Goal: Navigation & Orientation: Find specific page/section

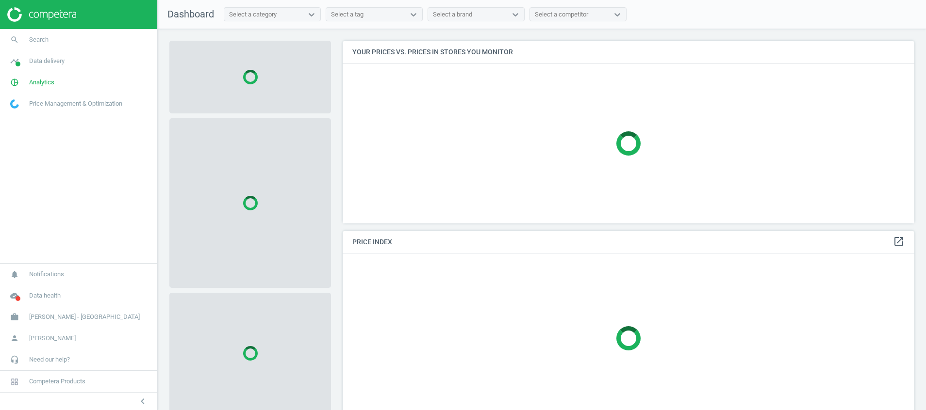
scroll to position [205, 583]
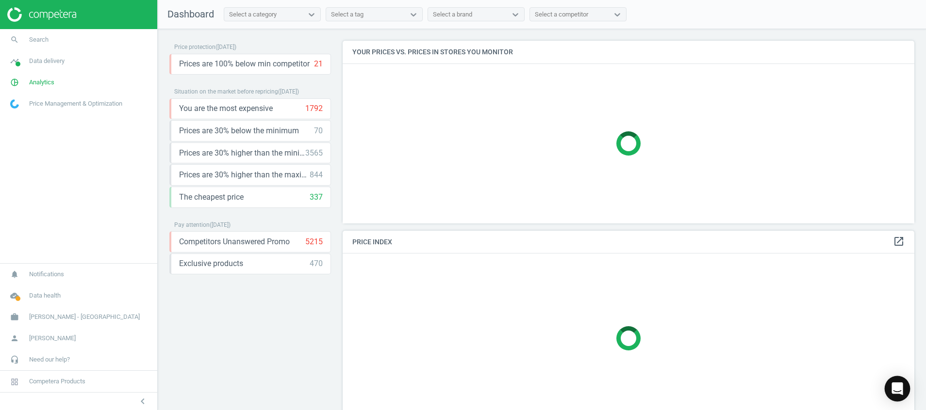
click at [899, 385] on icon "Open Intercom Messenger" at bounding box center [896, 389] width 11 height 13
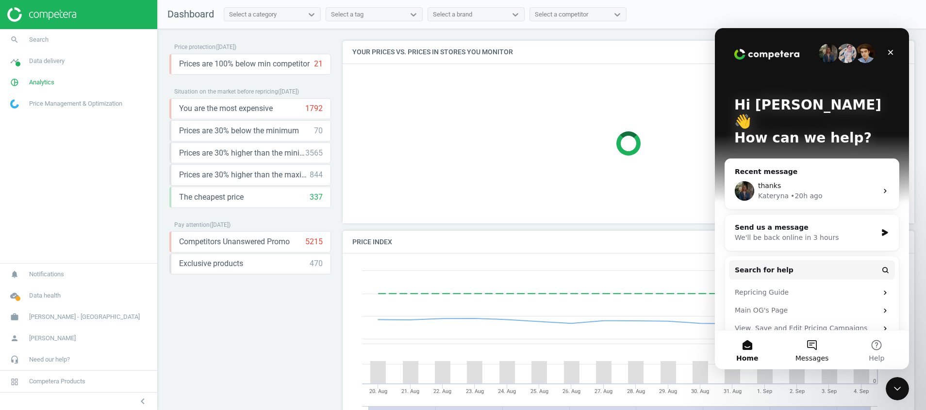
scroll to position [246, 583]
click at [821, 347] on button "Messages" at bounding box center [811, 350] width 65 height 39
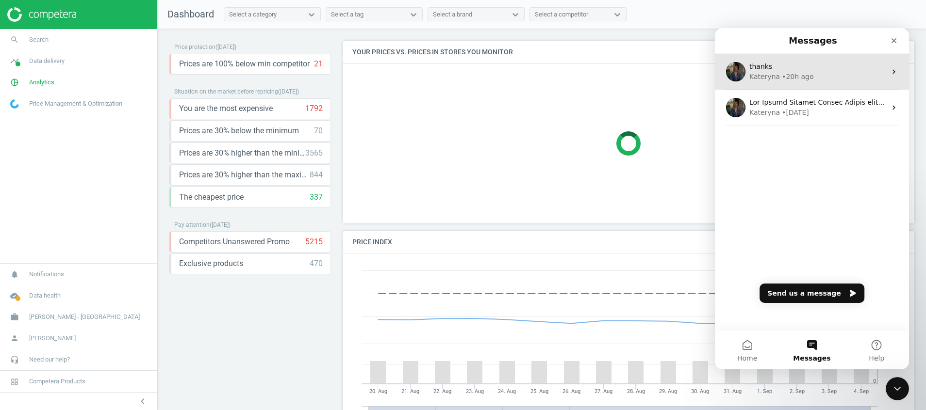
click at [772, 62] on div "thanks" at bounding box center [817, 67] width 137 height 10
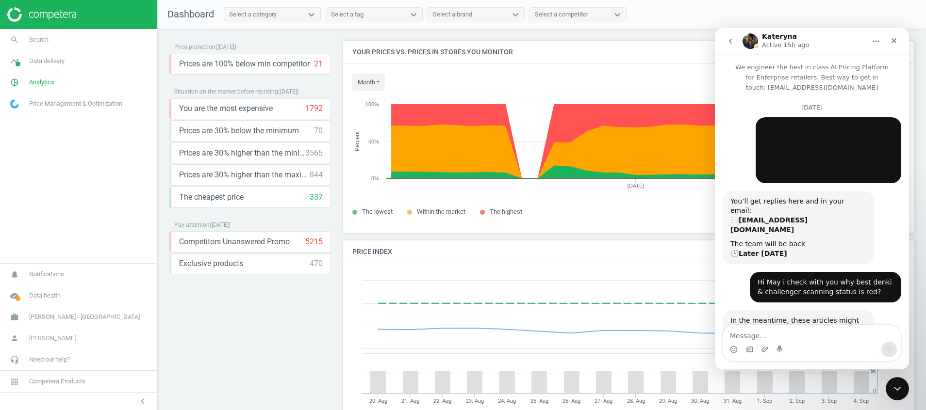
scroll to position [1673, 0]
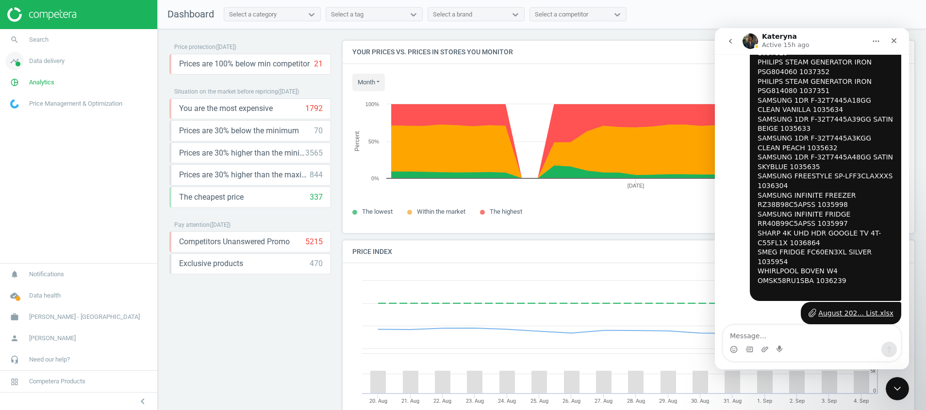
click at [17, 58] on icon "timeline" at bounding box center [14, 61] width 18 height 18
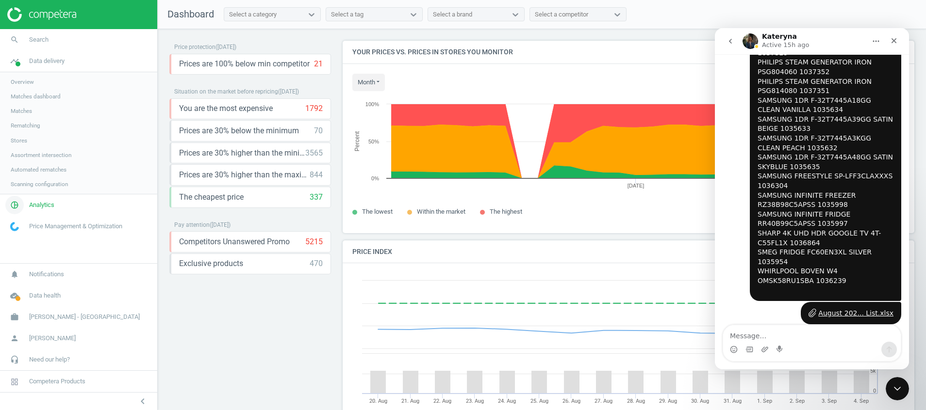
click at [32, 202] on span "Analytics" at bounding box center [41, 205] width 25 height 9
click at [24, 116] on span "Products" at bounding box center [22, 118] width 23 height 8
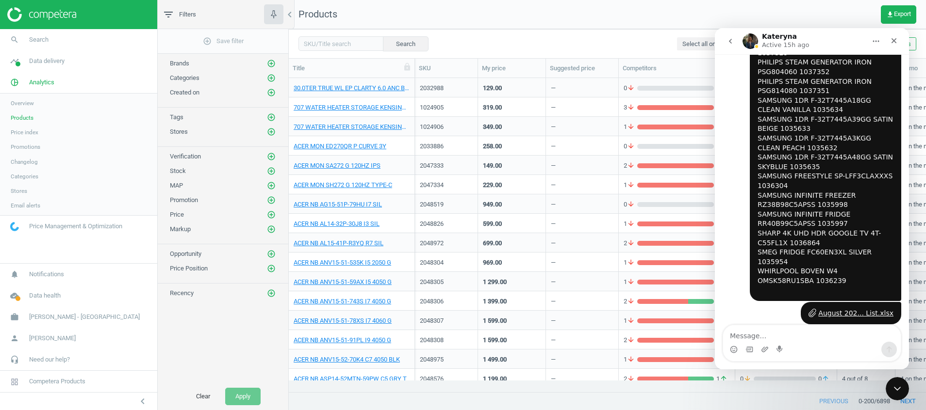
click at [71, 12] on img at bounding box center [41, 14] width 69 height 15
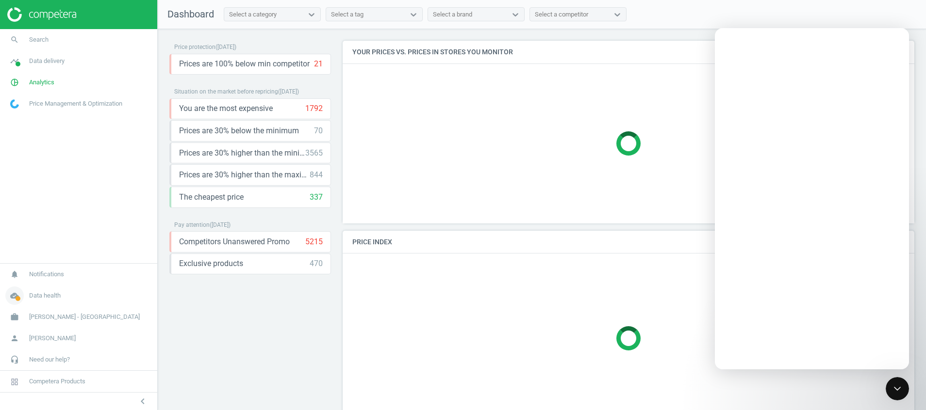
click at [11, 298] on icon "cloud_done" at bounding box center [14, 296] width 18 height 18
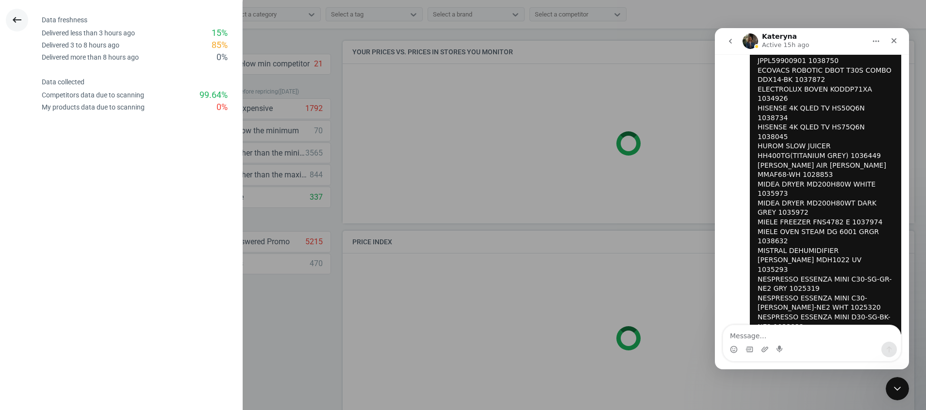
scroll to position [1673, 0]
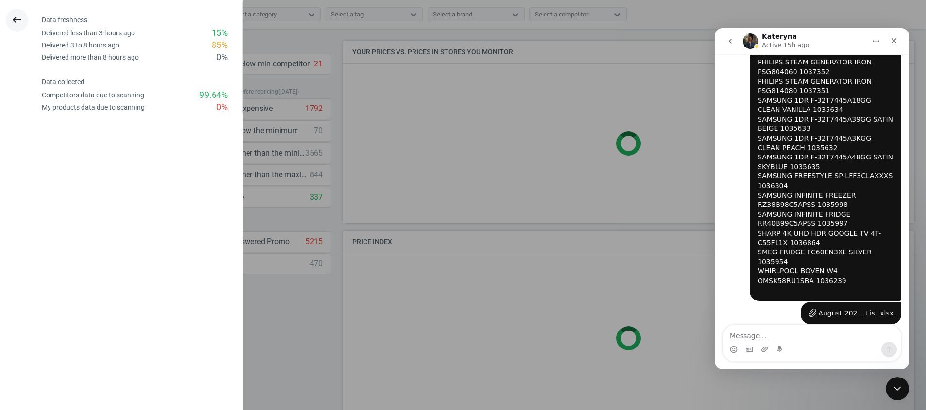
click at [16, 23] on icon "keyboard_backspace" at bounding box center [17, 20] width 12 height 12
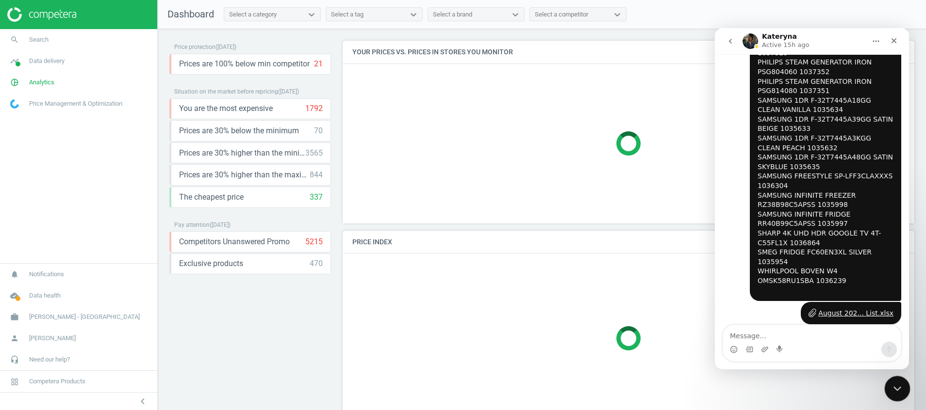
drag, startPoint x: 897, startPoint y: 383, endPoint x: 1770, endPoint y: 752, distance: 947.1
click at [898, 382] on icon "Close Intercom Messenger" at bounding box center [896, 388] width 12 height 12
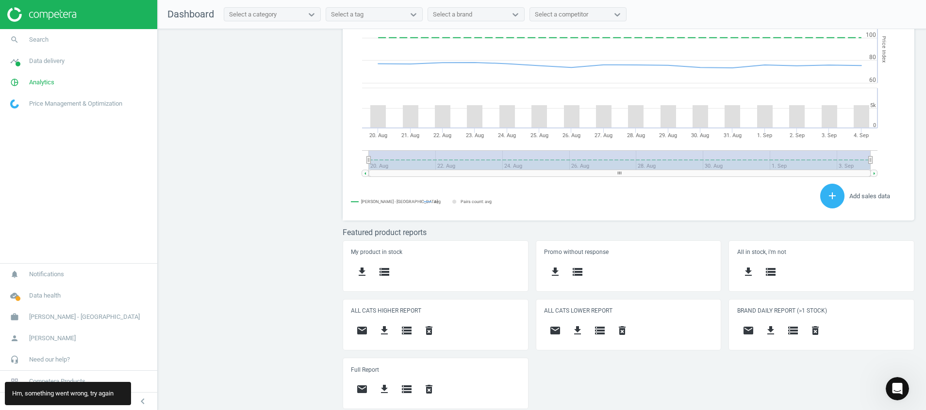
scroll to position [1698, 0]
click at [53, 15] on img at bounding box center [41, 14] width 69 height 15
